Goal: Information Seeking & Learning: Learn about a topic

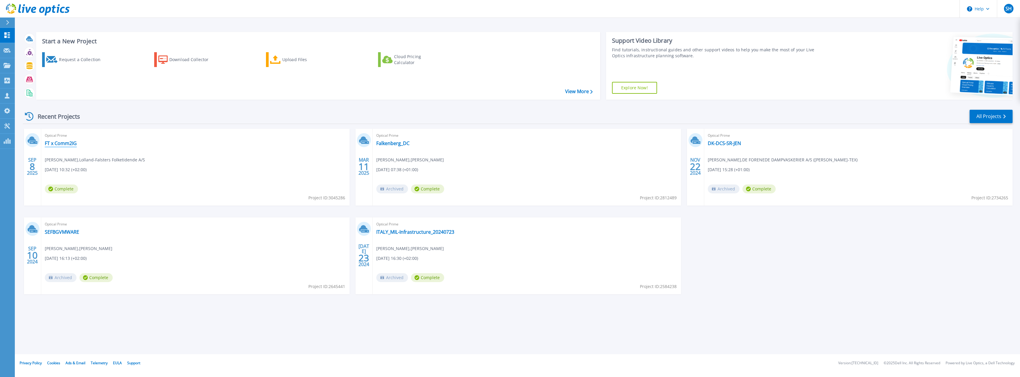
click at [67, 144] on link "FT x Comm2IG" at bounding box center [61, 143] width 32 height 6
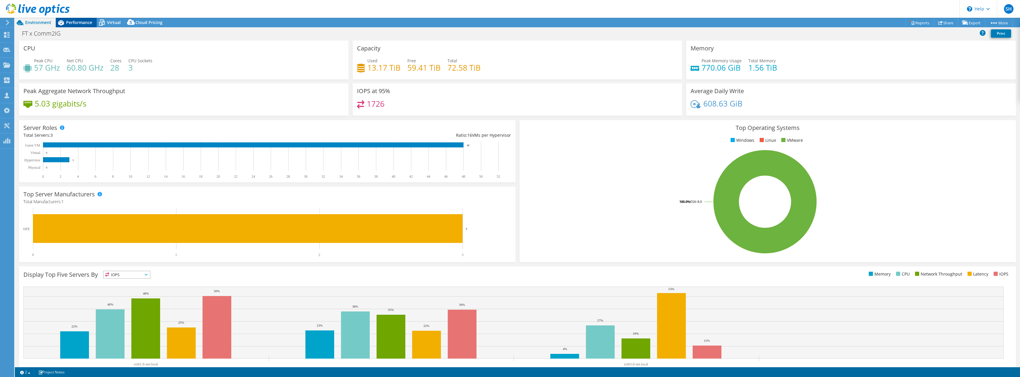
click at [83, 23] on span "Performance" at bounding box center [79, 23] width 26 height 6
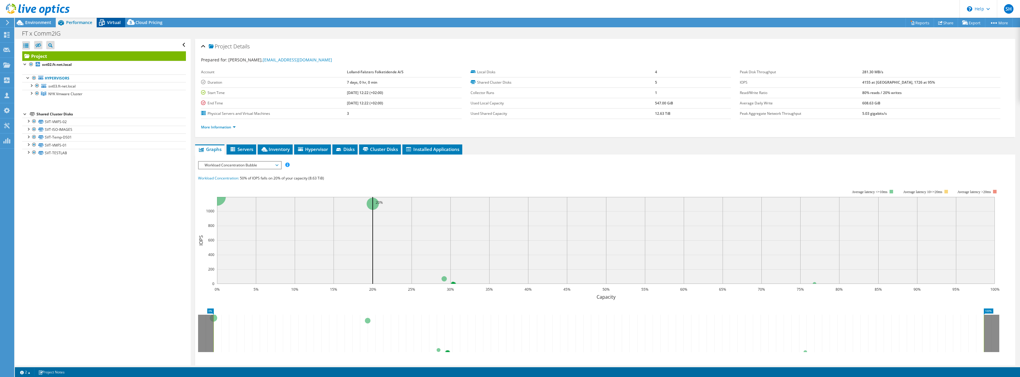
click at [110, 22] on span "Virtual" at bounding box center [114, 23] width 14 height 6
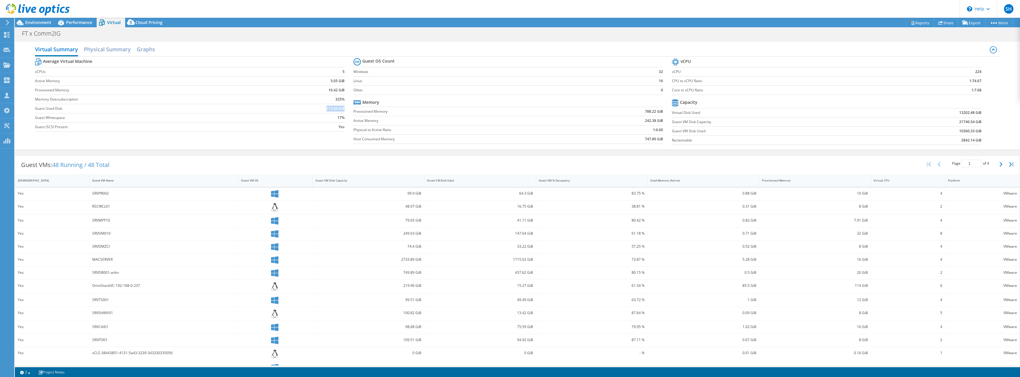
drag, startPoint x: 340, startPoint y: 109, endPoint x: 324, endPoint y: 106, distance: 16.8
click at [324, 106] on td "215.84 GiB" at bounding box center [307, 108] width 74 height 9
drag, startPoint x: 981, startPoint y: 73, endPoint x: 973, endPoint y: 71, distance: 8.6
click at [973, 71] on section "vCPU vCPU 224 CPU to vCPU Ratio 1:74.67 Core to vCPU Ratio 1:7.68 Capacity Virt…" at bounding box center [831, 102] width 318 height 91
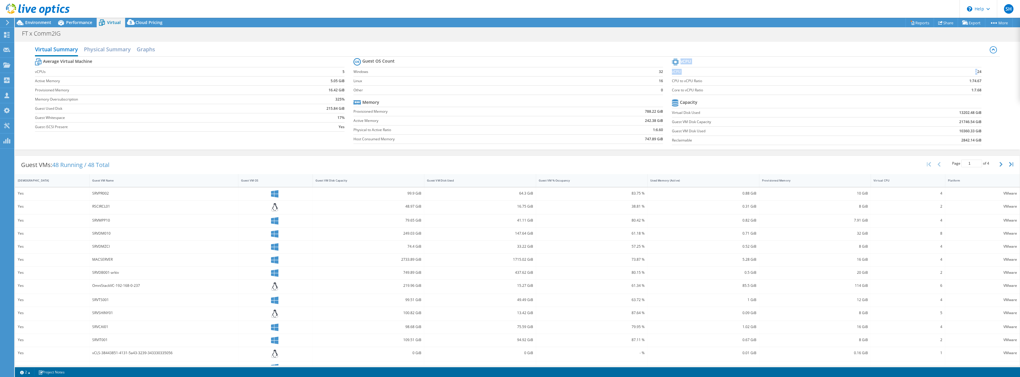
click at [975, 71] on b "224" at bounding box center [978, 72] width 6 height 6
drag, startPoint x: 979, startPoint y: 69, endPoint x: 972, endPoint y: 69, distance: 7.1
click at [972, 69] on section "vCPU vCPU 224 CPU to vCPU Ratio 1:74.67 Core to vCPU Ratio 1:7.68 Capacity Virt…" at bounding box center [831, 102] width 318 height 91
click at [975, 69] on b "224" at bounding box center [978, 72] width 6 height 6
drag, startPoint x: 971, startPoint y: 71, endPoint x: 979, endPoint y: 71, distance: 7.4
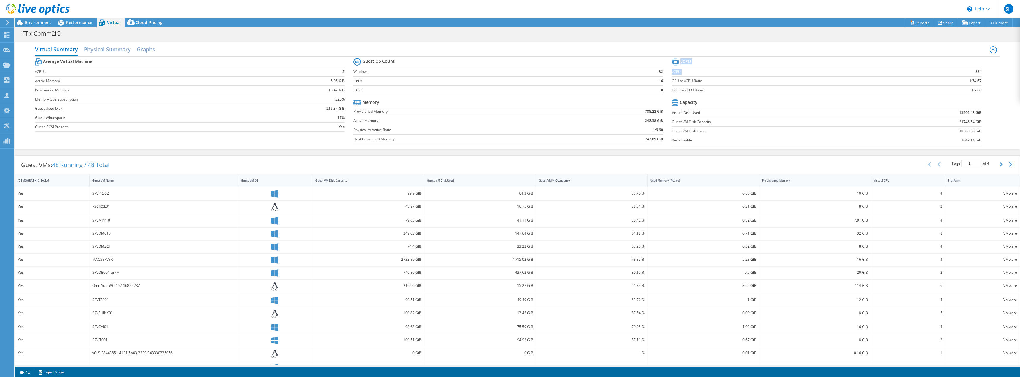
click at [979, 71] on section "vCPU vCPU 224 CPU to vCPU Ratio 1:74.67 Core to vCPU Ratio 1:7.68 Capacity Virt…" at bounding box center [831, 102] width 318 height 91
click at [978, 70] on section "vCPU vCPU 224 CPU to vCPU Ratio 1:74.67 Core to vCPU Ratio 1:7.68 Capacity Virt…" at bounding box center [831, 102] width 318 height 91
click at [975, 70] on b "224" at bounding box center [978, 72] width 6 height 6
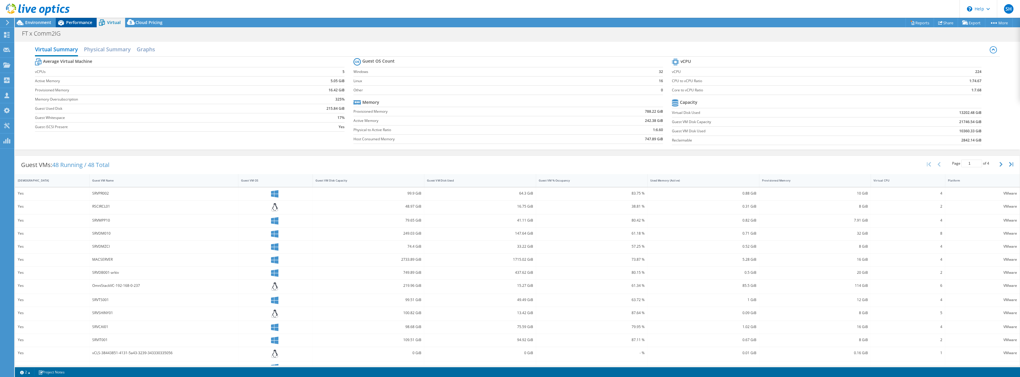
click at [90, 18] on div "Performance" at bounding box center [76, 22] width 41 height 9
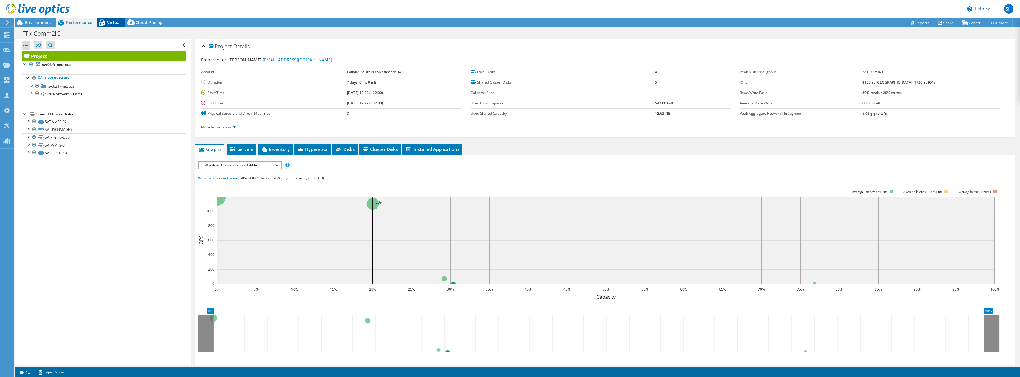
click at [107, 21] on icon at bounding box center [102, 22] width 10 height 10
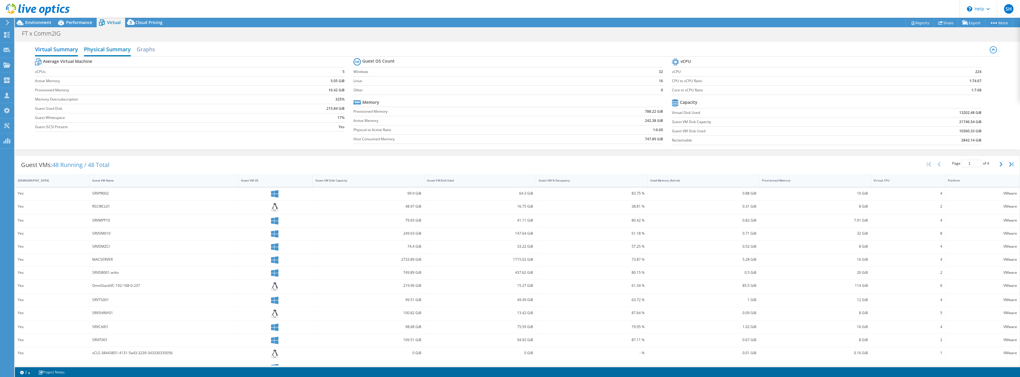
click at [103, 43] on div "Virtual Summary Physical Summary Graphs Average Virtual Machine vCPUs 5 Active …" at bounding box center [517, 96] width 1005 height 108
click at [106, 48] on h2 "Physical Summary" at bounding box center [107, 49] width 47 height 13
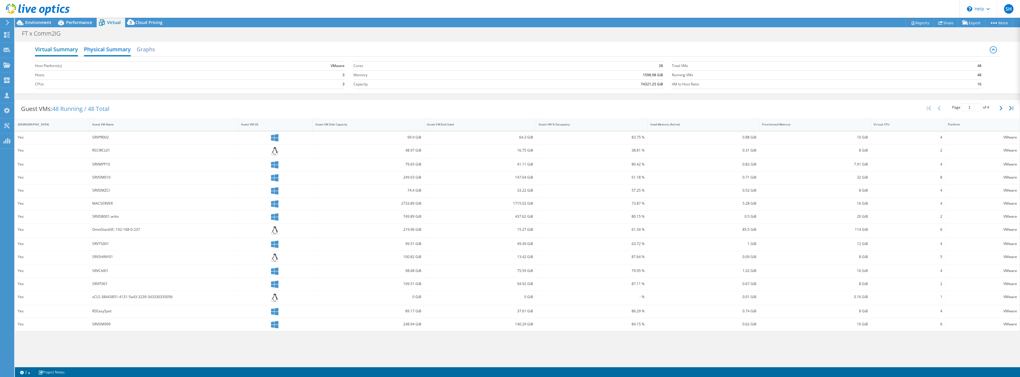
click at [70, 48] on h2 "Virtual Summary" at bounding box center [56, 49] width 43 height 13
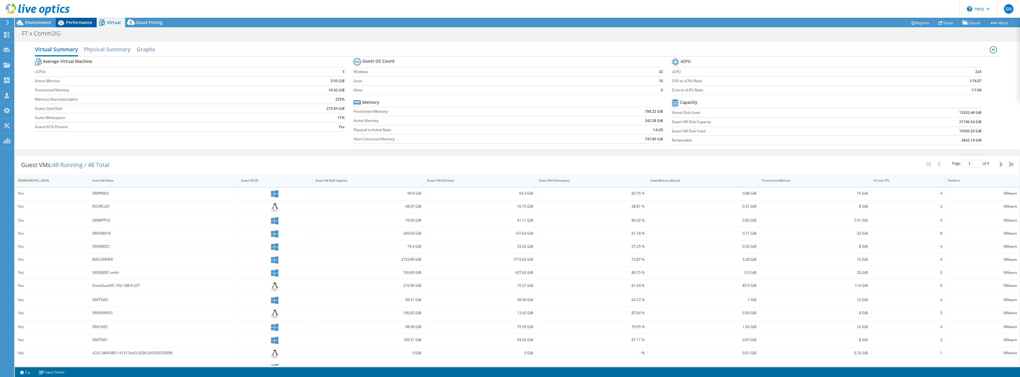
click at [82, 20] on span "Performance" at bounding box center [79, 23] width 26 height 6
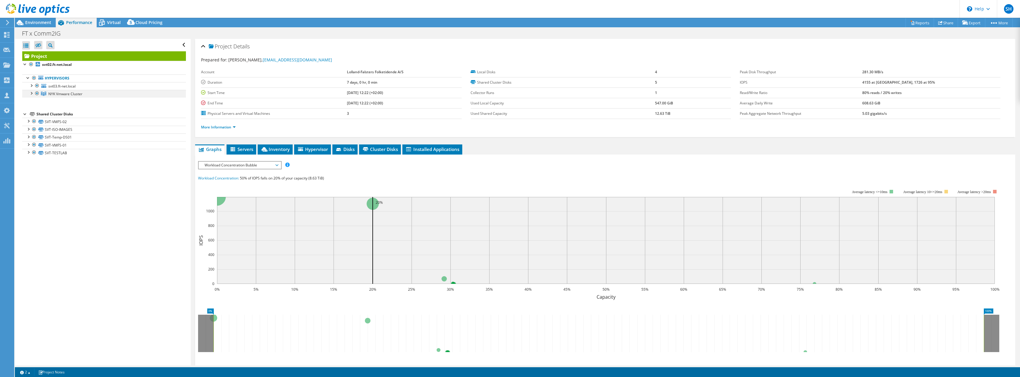
click at [31, 92] on div at bounding box center [31, 93] width 6 height 6
click at [35, 86] on div at bounding box center [37, 85] width 6 height 7
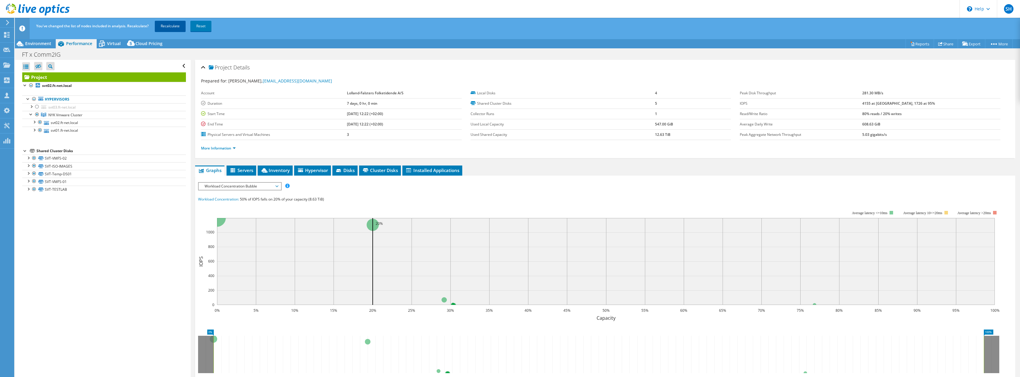
click at [161, 25] on link "Recalculate" at bounding box center [170, 26] width 31 height 11
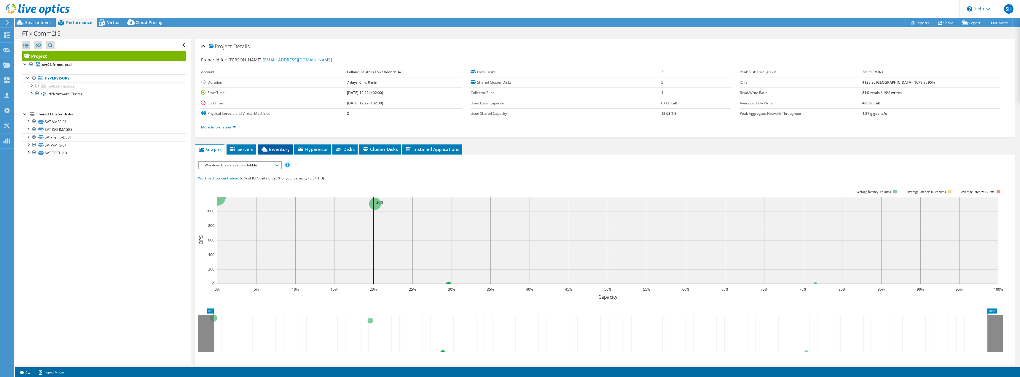
click at [269, 152] on span "Inventory" at bounding box center [275, 149] width 29 height 6
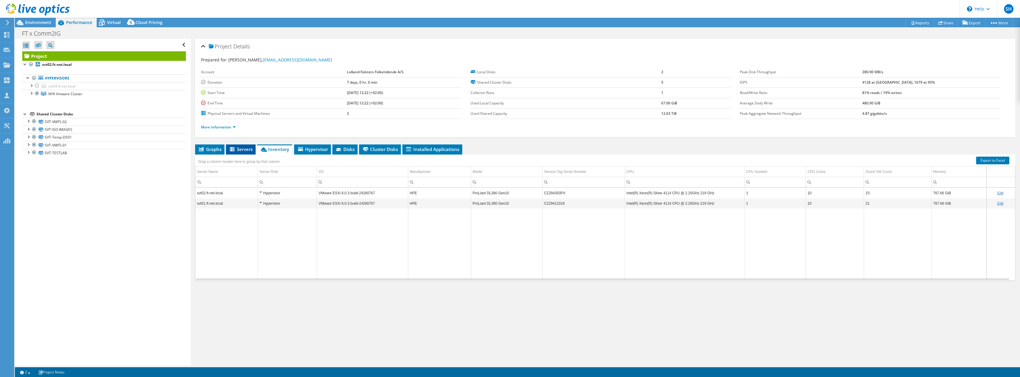
click at [245, 151] on span "Servers" at bounding box center [241, 149] width 24 height 6
click at [238, 150] on span "Servers" at bounding box center [241, 149] width 24 height 6
click at [272, 152] on span "Inventory" at bounding box center [275, 149] width 29 height 6
click at [60, 252] on div "Open All Close All Hide Excluded Nodes Project Tree Filter" at bounding box center [103, 202] width 176 height 326
